Goal: Check status: Check status

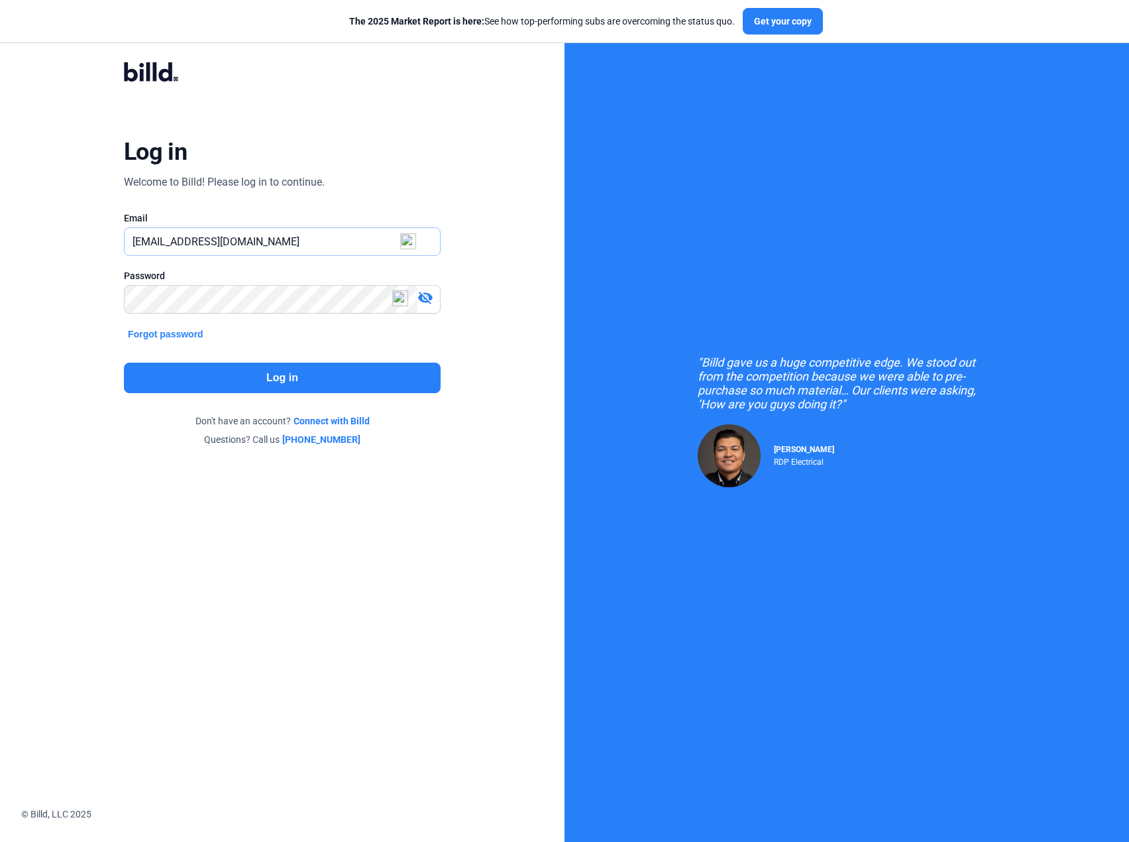
drag, startPoint x: 159, startPoint y: 240, endPoint x: 322, endPoint y: 243, distance: 163.1
click at [322, 243] on input "[EMAIL_ADDRESS][DOMAIN_NAME]" at bounding box center [283, 241] width 316 height 27
type input "[PERSON_NAME][EMAIL_ADDRESS][DOMAIN_NAME]"
click at [374, 381] on button "Log in" at bounding box center [282, 378] width 317 height 30
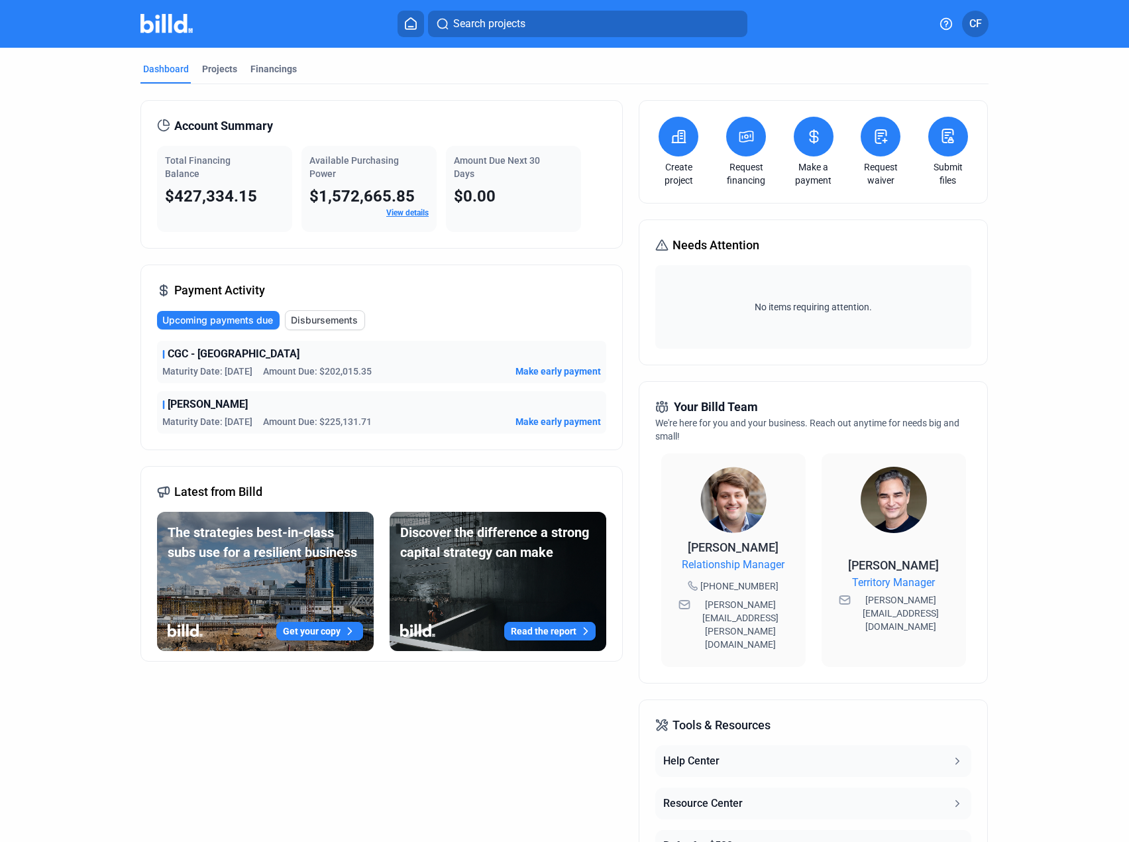
click at [318, 317] on span "Disbursements" at bounding box center [324, 320] width 67 height 13
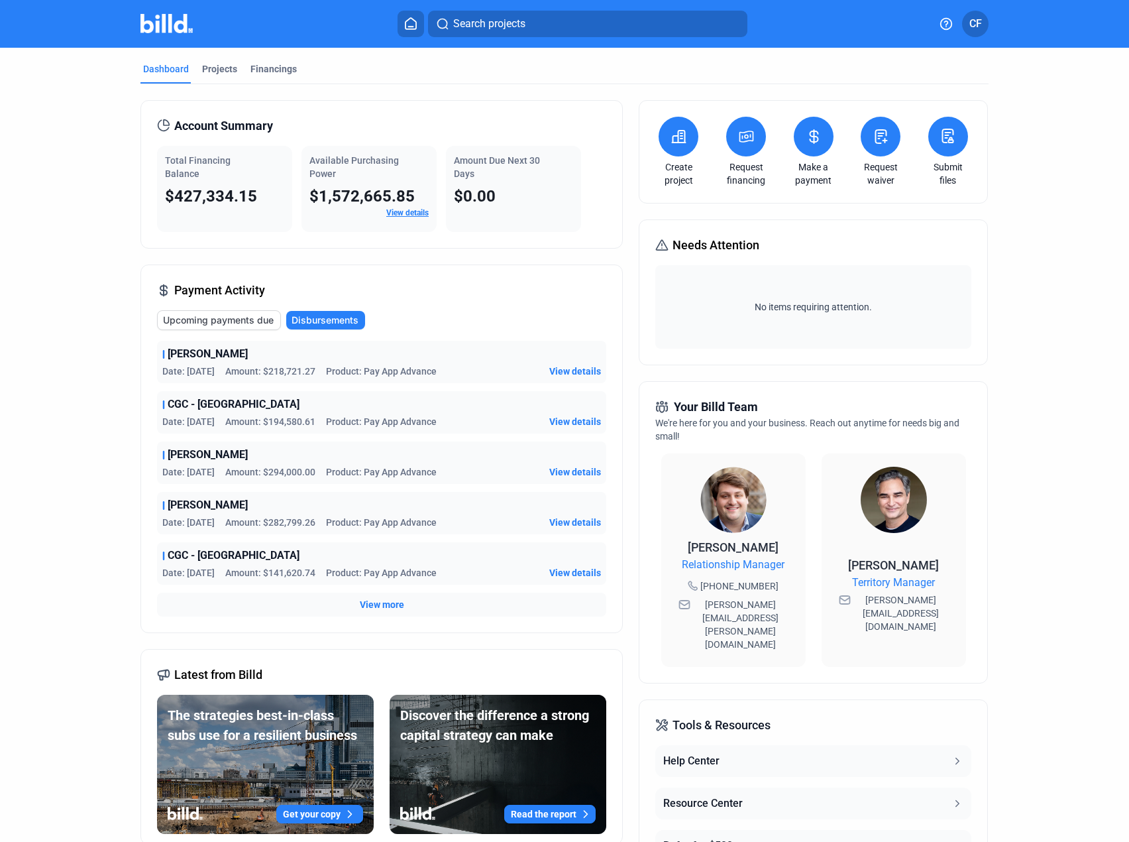
click at [382, 603] on span "View more" at bounding box center [382, 604] width 44 height 13
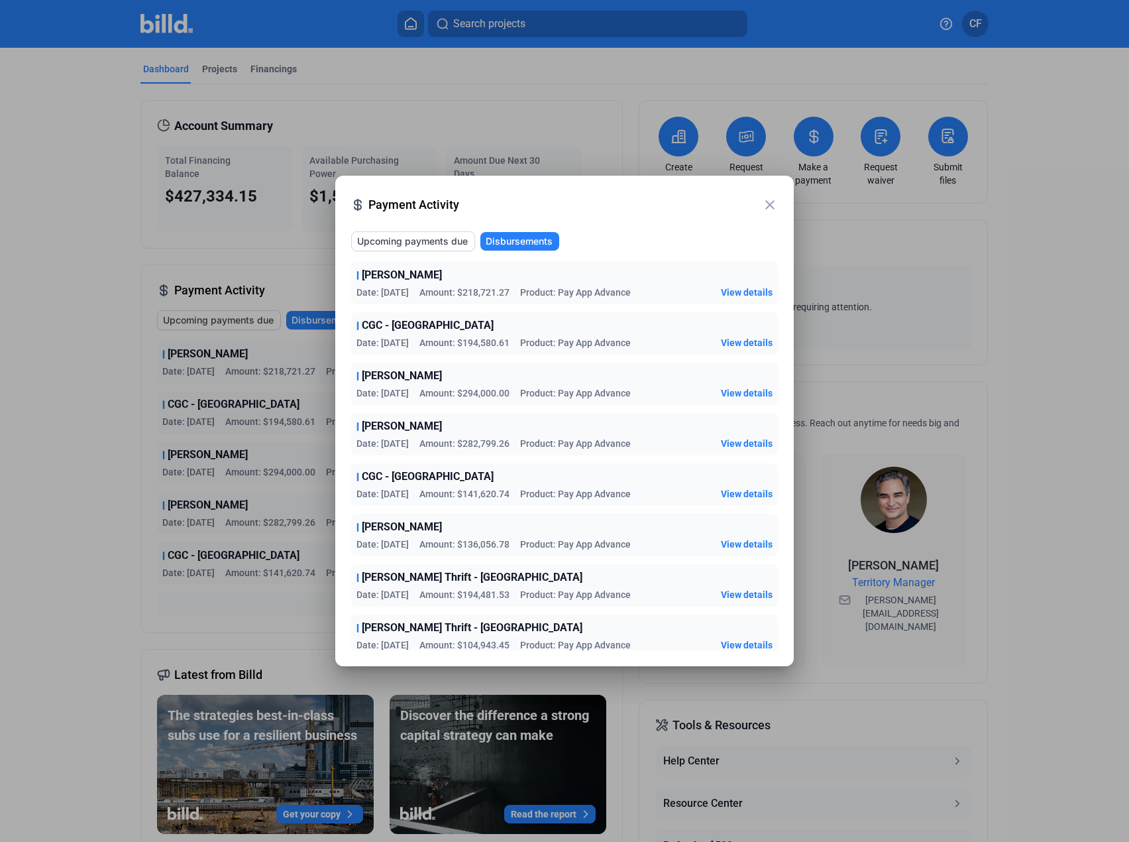
click at [769, 207] on mat-icon "close" at bounding box center [770, 205] width 16 height 16
